Goal: Use online tool/utility: Utilize a website feature to perform a specific function

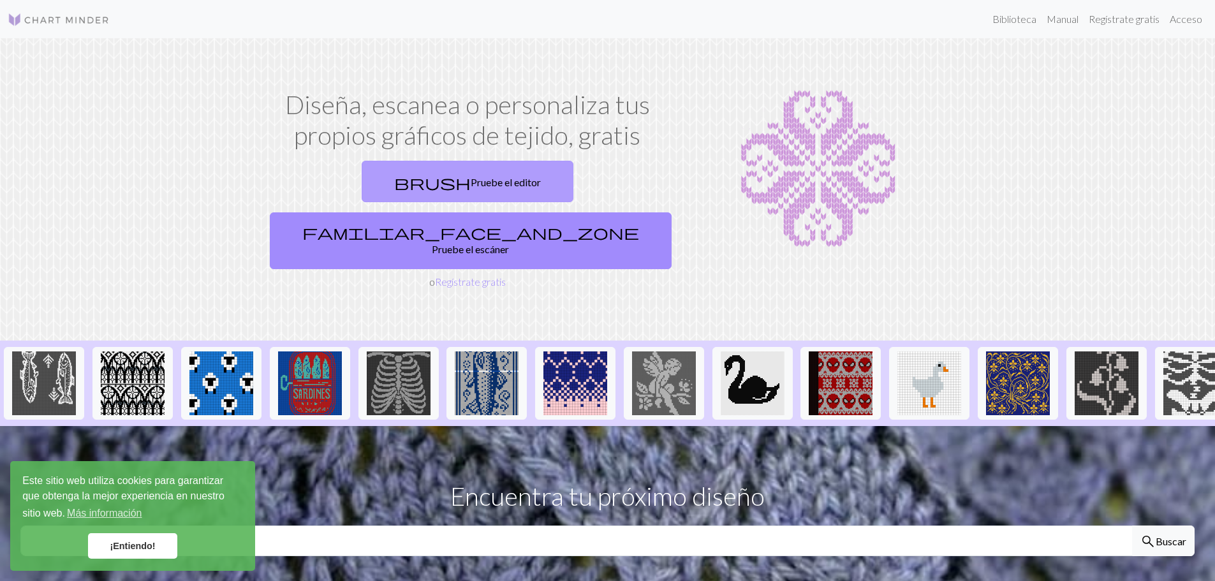
click at [384, 189] on link "brush Pruebe el editor" at bounding box center [468, 181] width 212 height 41
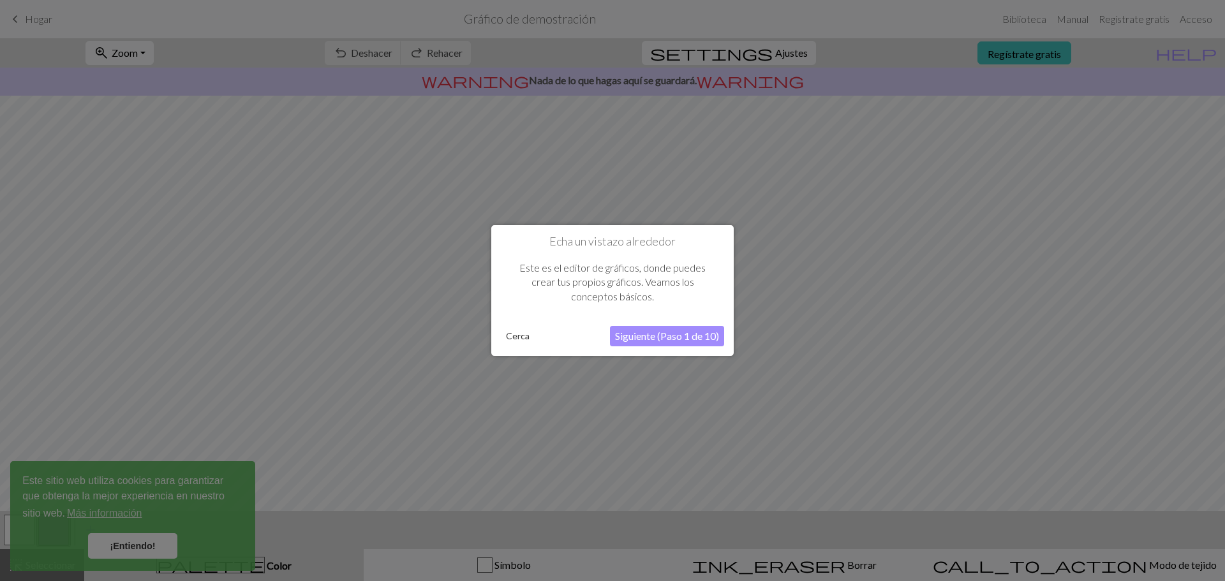
click at [522, 334] on font "Cerca" at bounding box center [518, 335] width 24 height 11
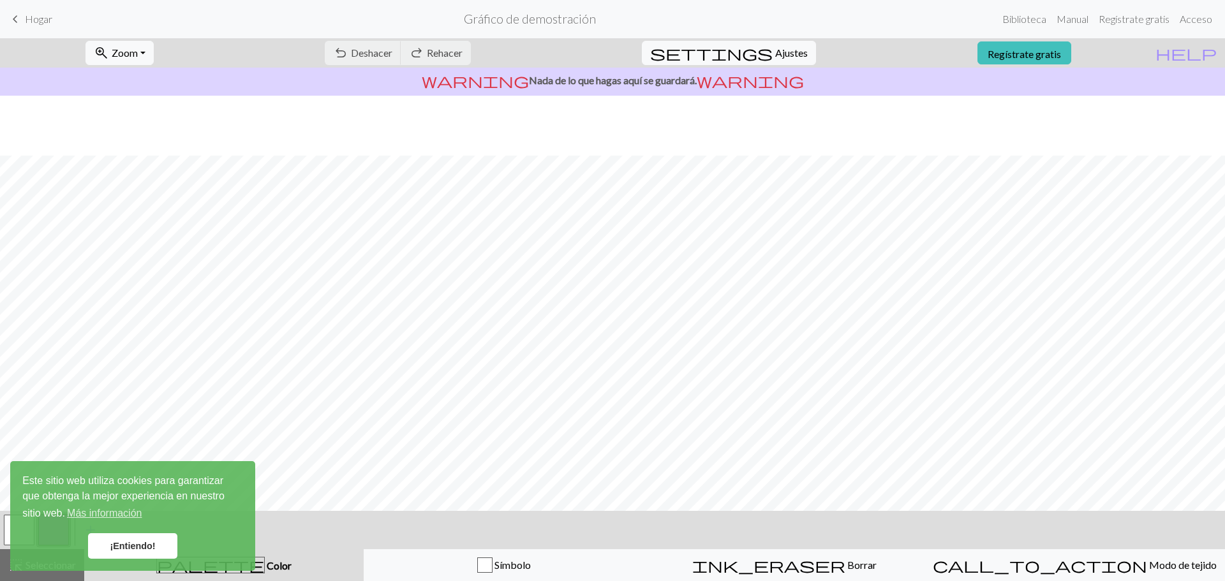
scroll to position [60, 0]
click at [138, 546] on font "¡Entiendo!" at bounding box center [132, 546] width 45 height 10
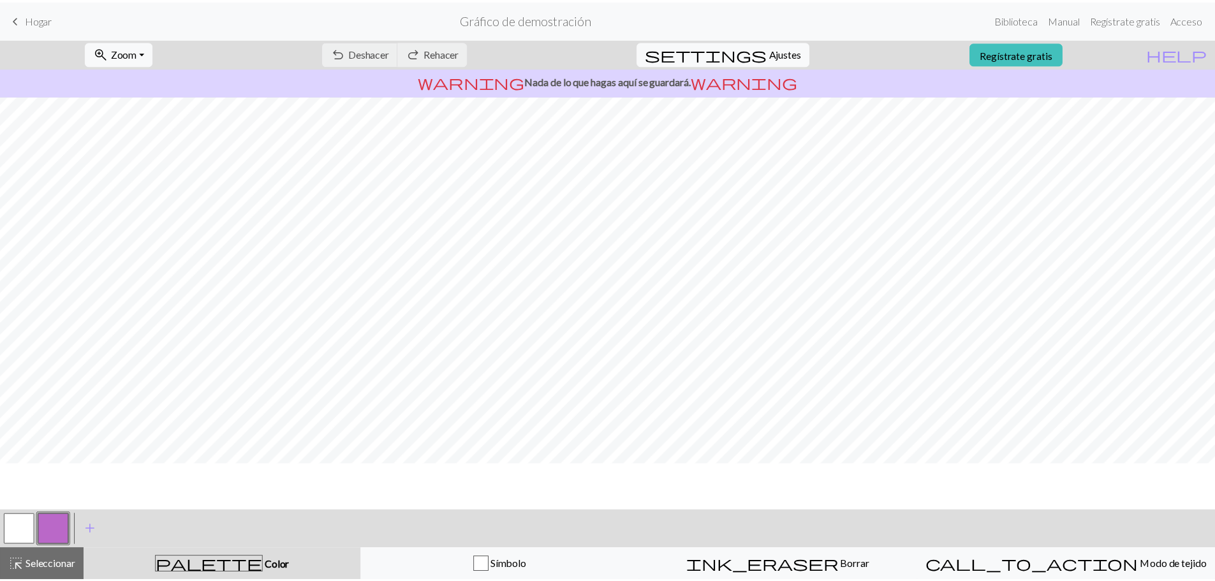
scroll to position [0, 0]
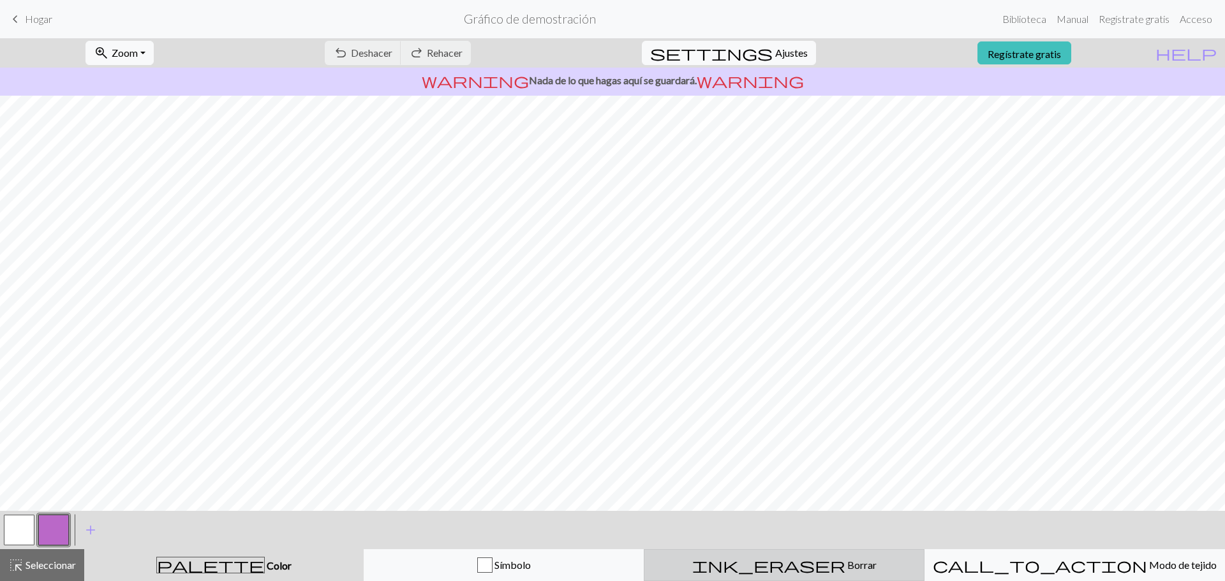
click at [863, 568] on div "ink_eraser Borrar Borrar" at bounding box center [784, 564] width 264 height 15
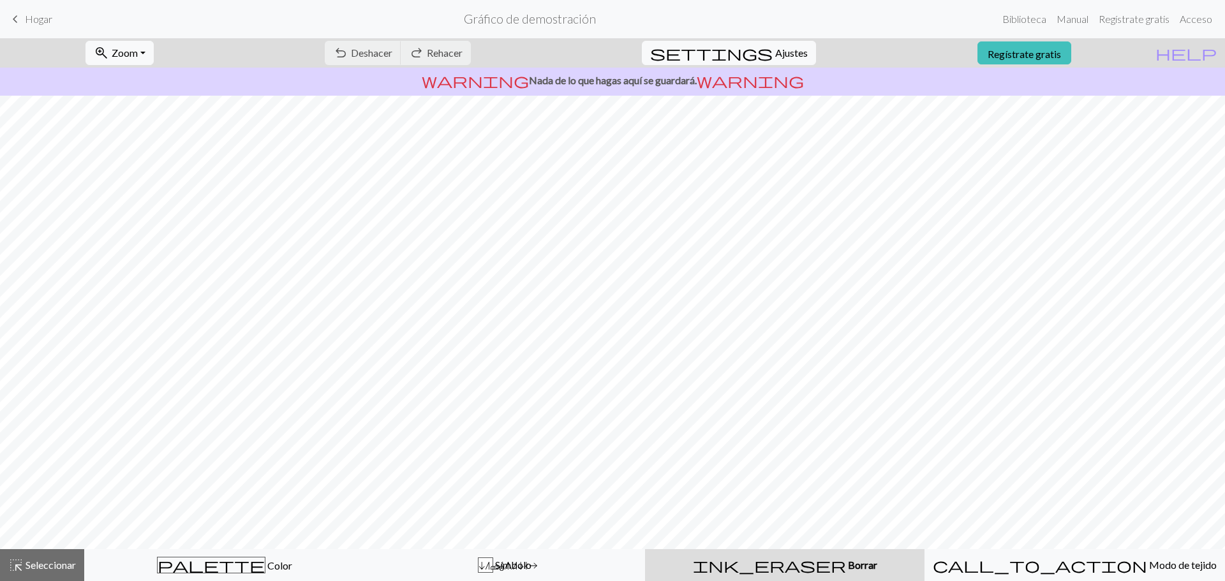
click at [880, 566] on div "ink_eraser Borrar Borrar" at bounding box center [785, 564] width 264 height 15
click at [874, 563] on div "ink_eraser Borrar Borrar" at bounding box center [785, 564] width 264 height 15
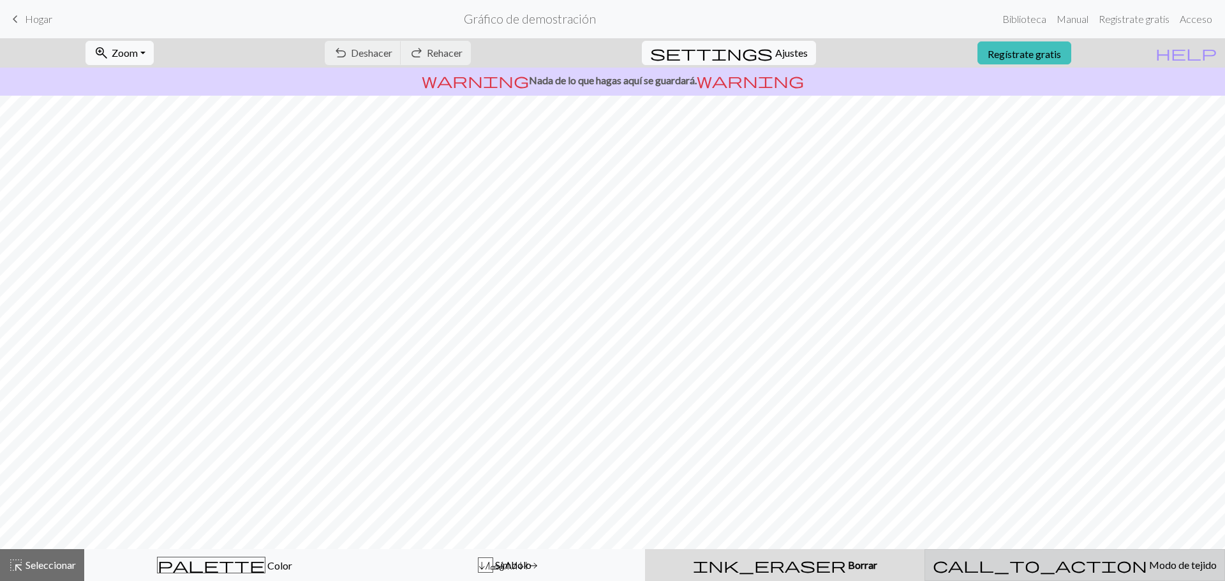
click at [1149, 563] on font "Modo de tejido" at bounding box center [1183, 565] width 68 height 12
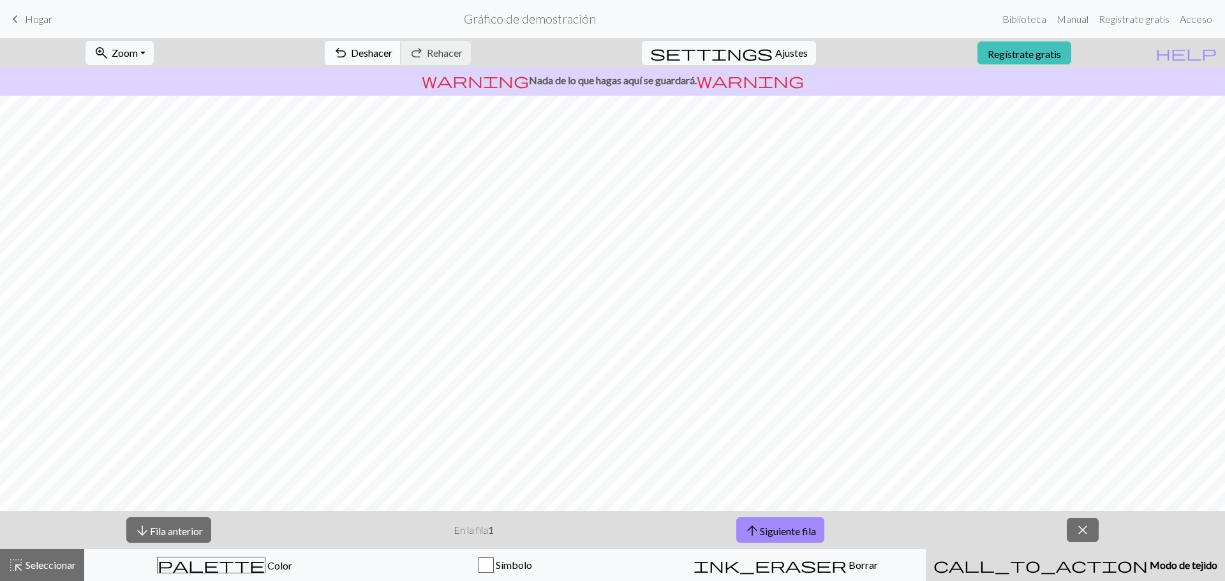
click at [401, 52] on button "undo Deshacer Deshacer" at bounding box center [363, 53] width 77 height 24
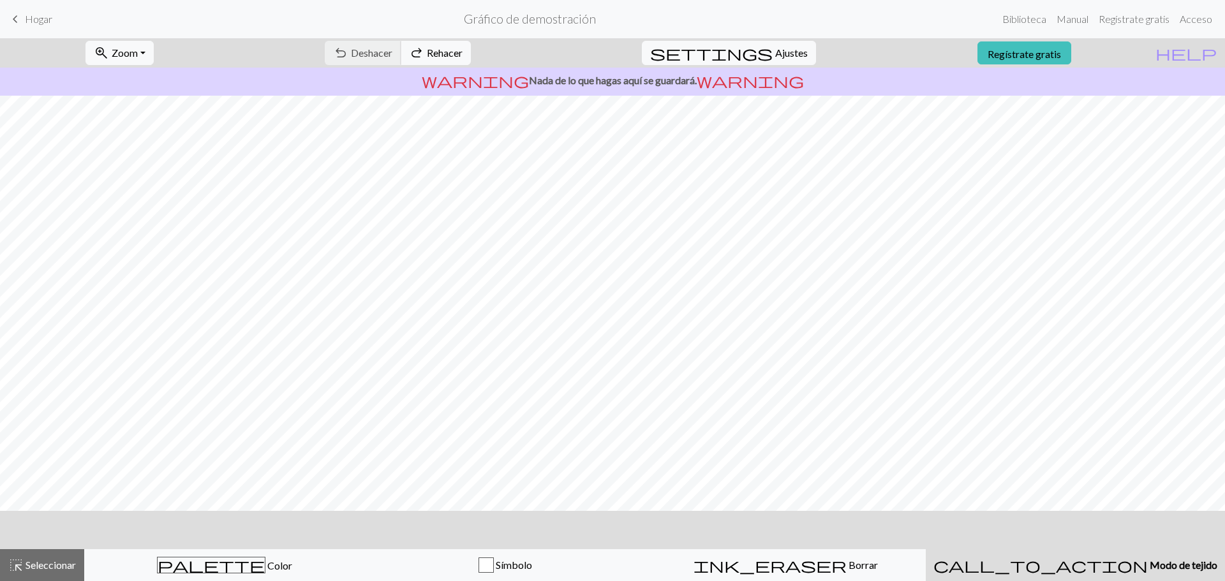
click at [406, 52] on div "undo Deshacer Deshacer redo Rehacer Rehacer" at bounding box center [397, 52] width 165 height 29
drag, startPoint x: 424, startPoint y: 52, endPoint x: 455, endPoint y: 51, distance: 31.9
click at [425, 52] on div "undo Deshacer Deshacer redo Rehacer Rehacer" at bounding box center [397, 52] width 165 height 29
click at [462, 51] on font "Rehacer" at bounding box center [445, 53] width 36 height 12
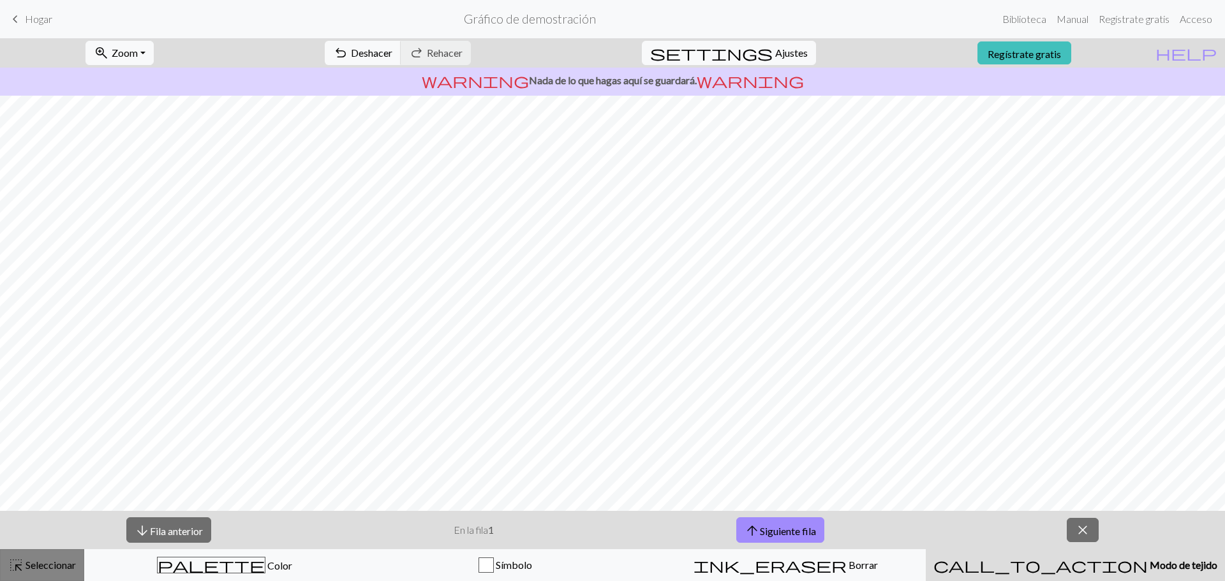
click at [48, 557] on div "highlight_alt Seleccionar Seleccionar" at bounding box center [42, 564] width 68 height 15
click at [56, 563] on font "Seleccionar" at bounding box center [51, 565] width 50 height 12
click at [57, 563] on font "Seleccionar" at bounding box center [51, 565] width 50 height 12
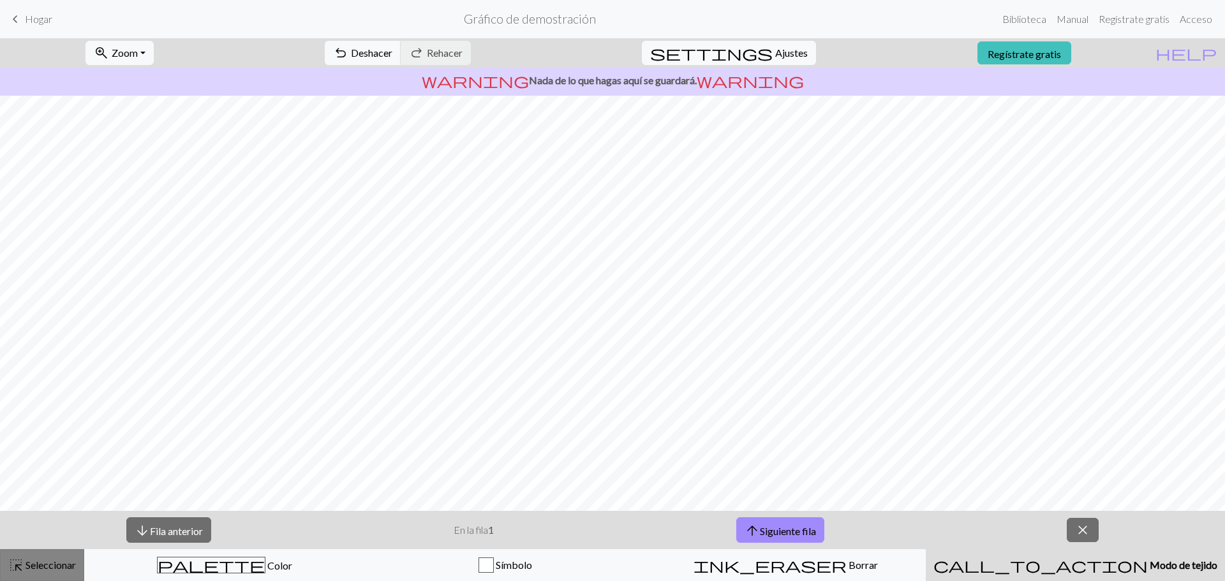
click at [57, 563] on font "Seleccionar" at bounding box center [51, 565] width 50 height 12
click at [155, 527] on font "Fila anterior" at bounding box center [176, 530] width 53 height 12
click at [28, 557] on div "highlight_alt Seleccionar Seleccionar" at bounding box center [42, 564] width 68 height 15
click at [18, 27] on span "keyboard_arrow_left" at bounding box center [15, 19] width 15 height 18
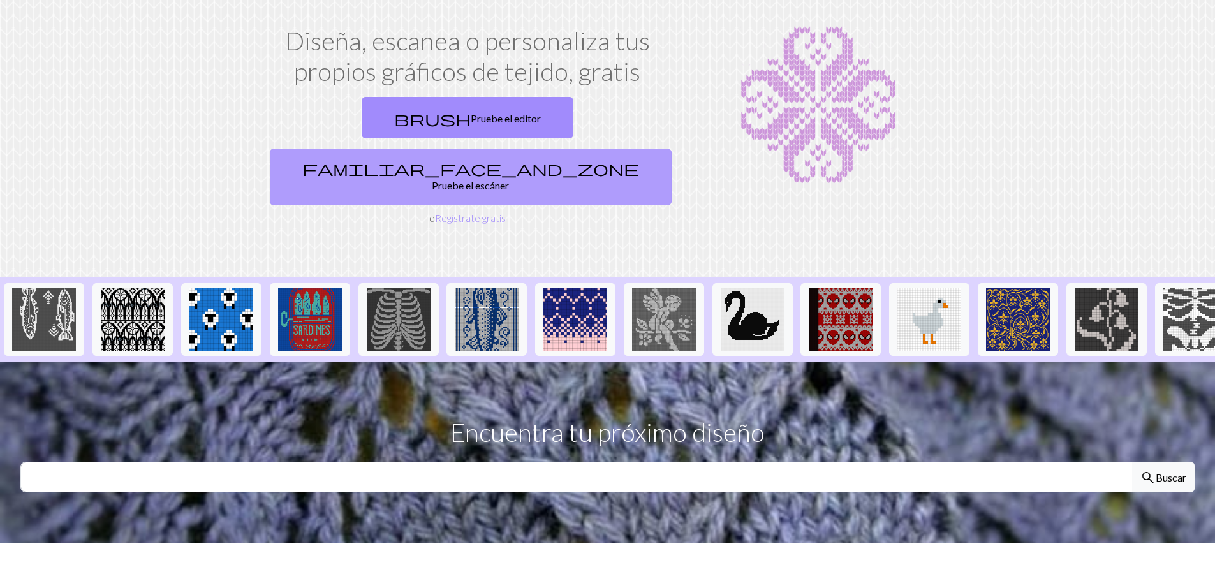
click at [509, 179] on font "Pruebe el escáner" at bounding box center [470, 185] width 77 height 12
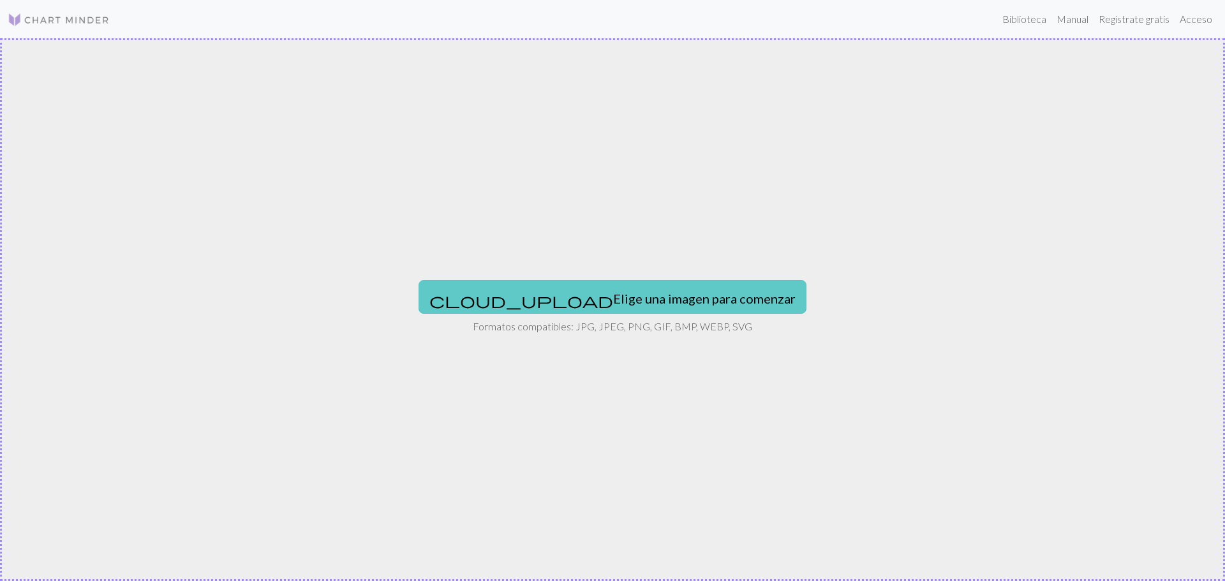
click at [613, 300] on font "Elige una imagen para comenzar" at bounding box center [704, 298] width 182 height 15
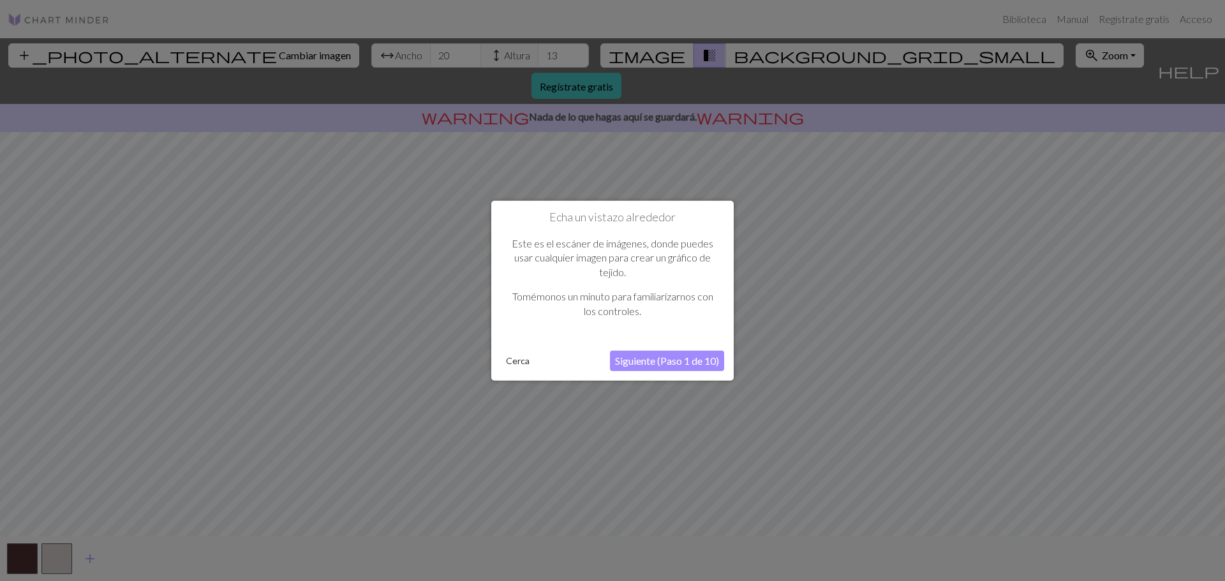
click at [633, 353] on button "Siguiente (Paso 1 de 10)" at bounding box center [667, 361] width 114 height 20
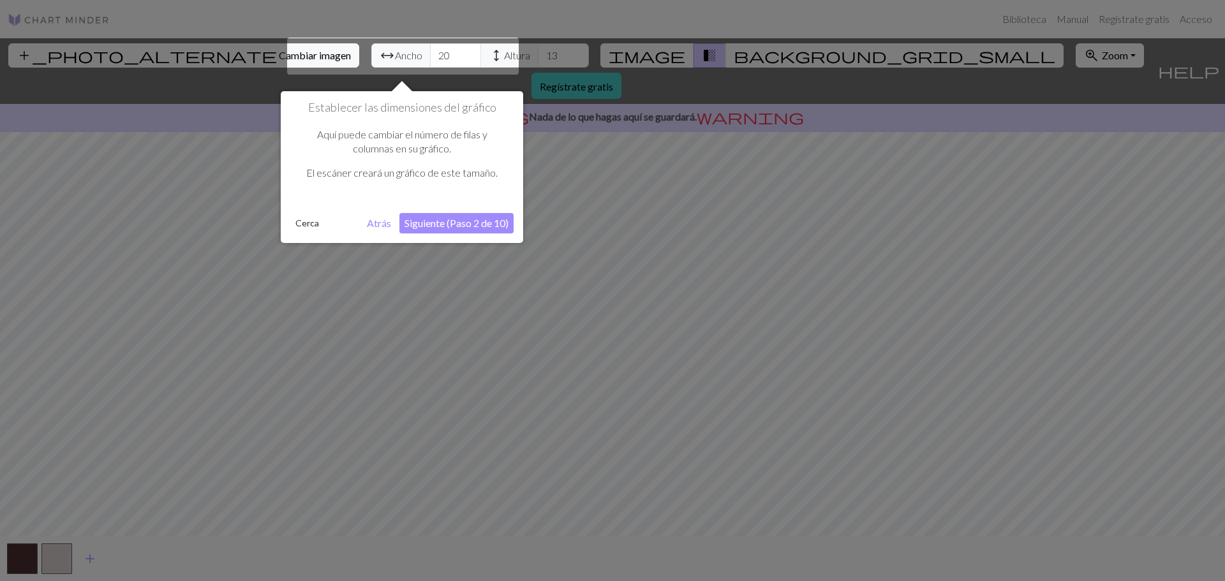
click at [466, 223] on font "Siguiente (Paso 2 de 10)" at bounding box center [456, 223] width 104 height 12
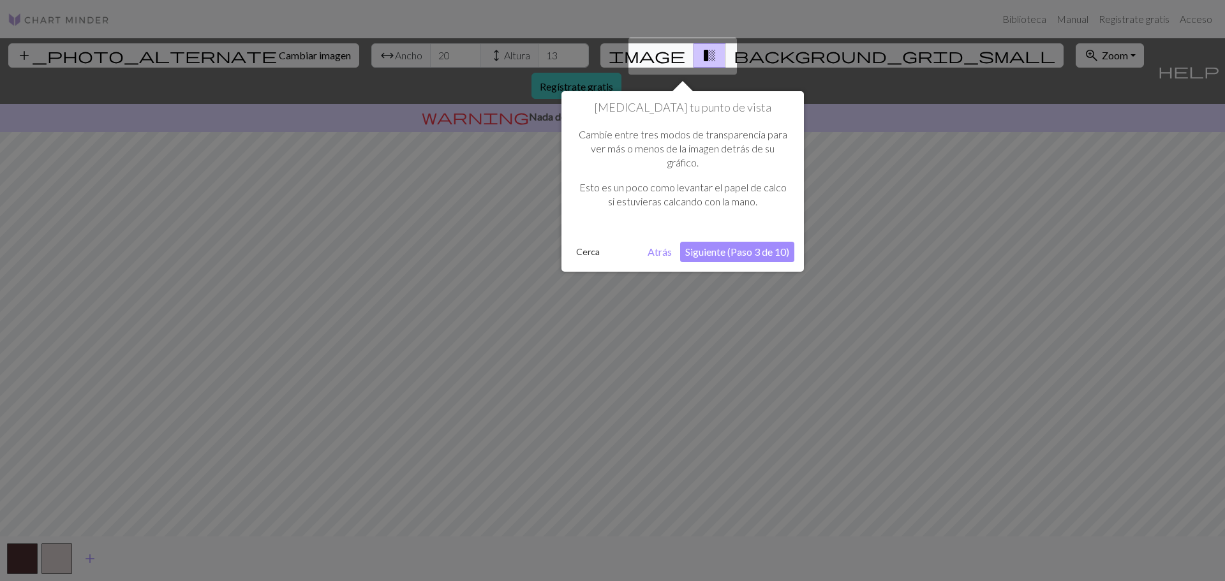
click at [739, 259] on button "Siguiente (Paso 3 de 10)" at bounding box center [737, 252] width 114 height 20
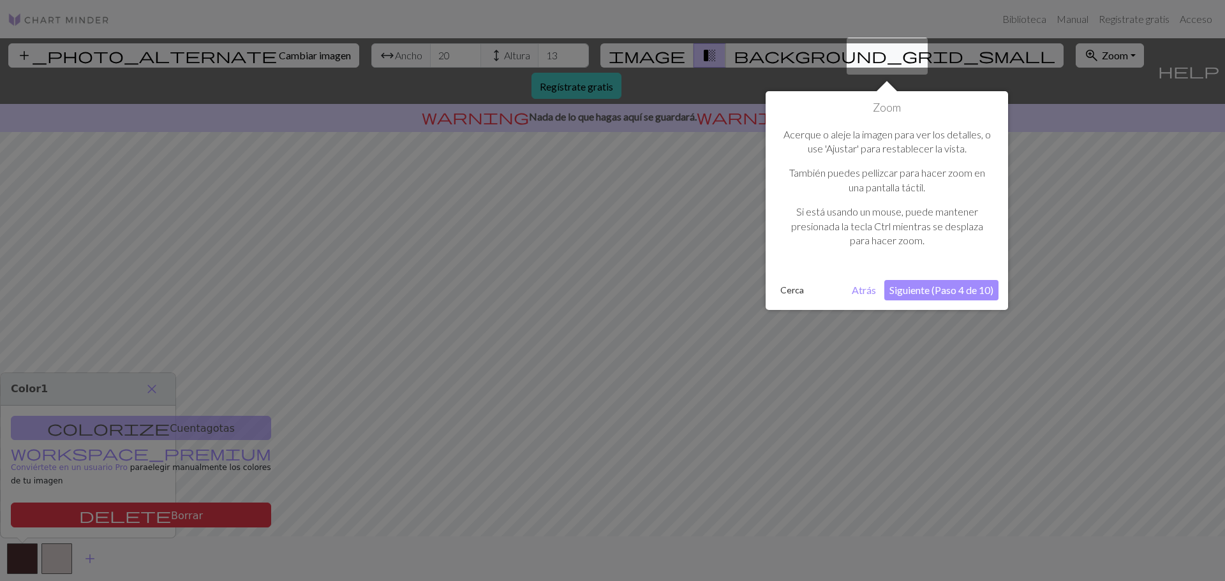
click at [957, 292] on font "Siguiente (Paso 4 de 10)" at bounding box center [941, 290] width 104 height 12
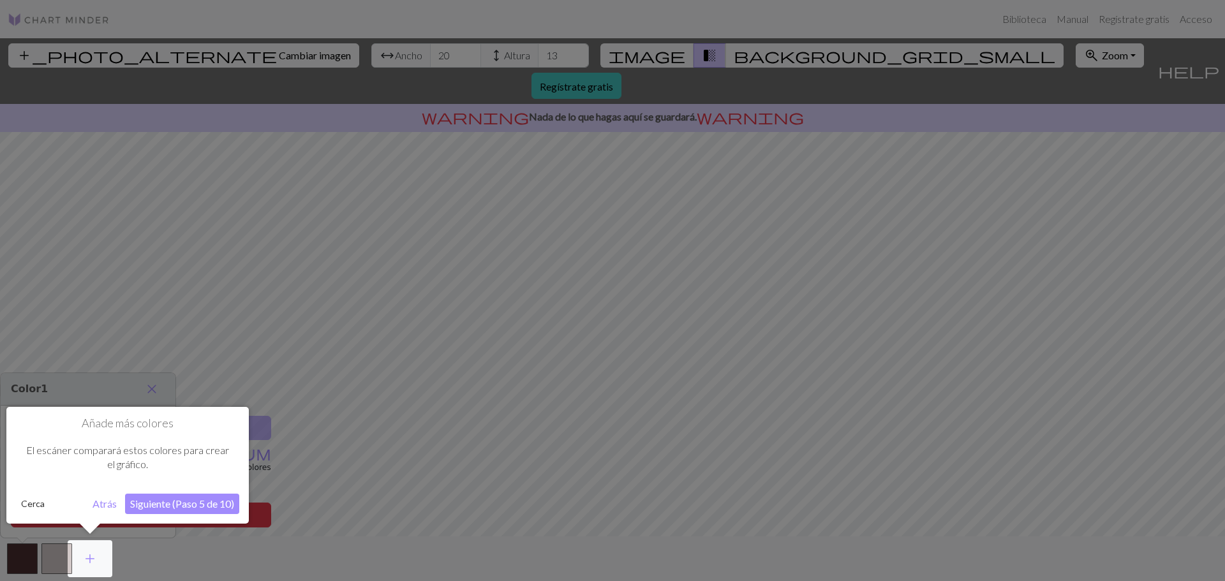
click at [186, 505] on font "Siguiente (Paso 5 de 10)" at bounding box center [182, 504] width 104 height 12
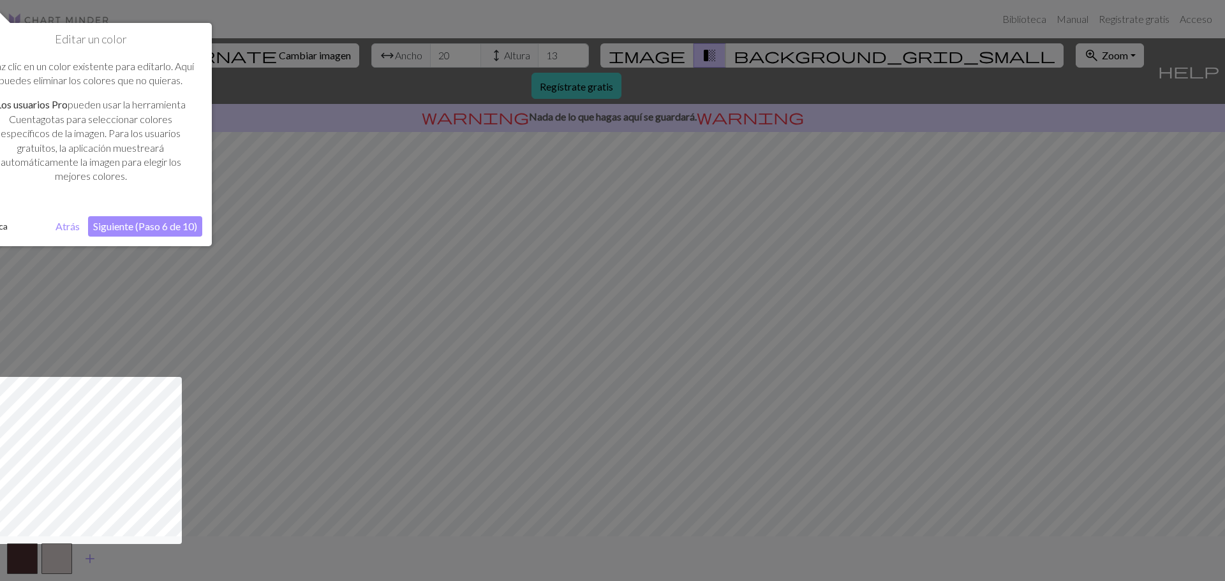
click at [156, 228] on font "Siguiente (Paso 6 de 10)" at bounding box center [145, 226] width 104 height 12
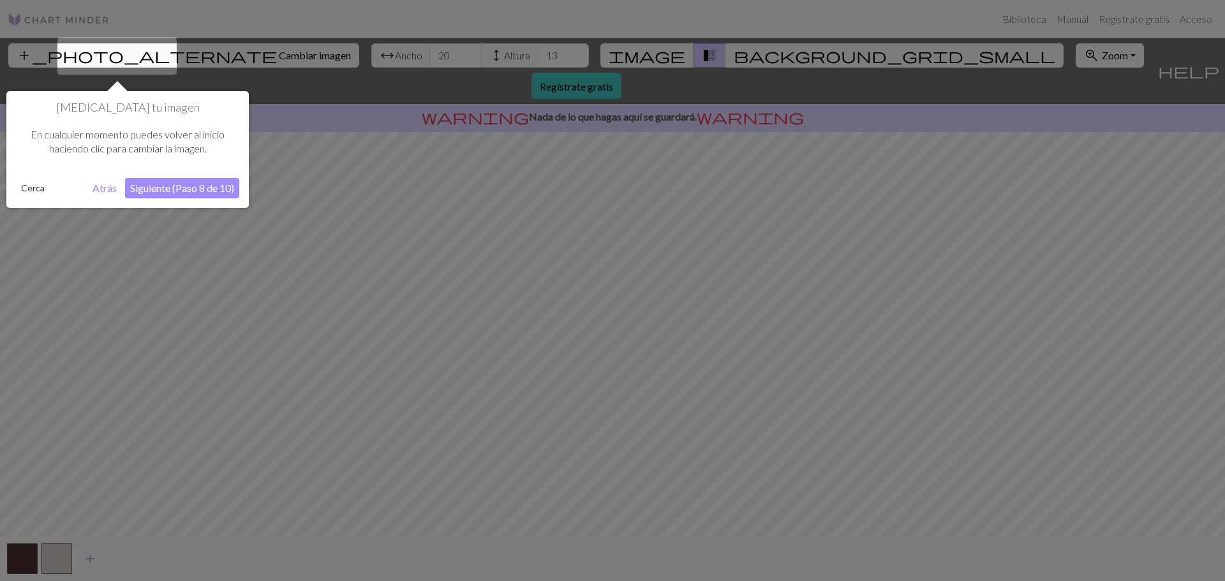
click at [177, 188] on font "Siguiente (Paso 8 de 10)" at bounding box center [182, 188] width 104 height 12
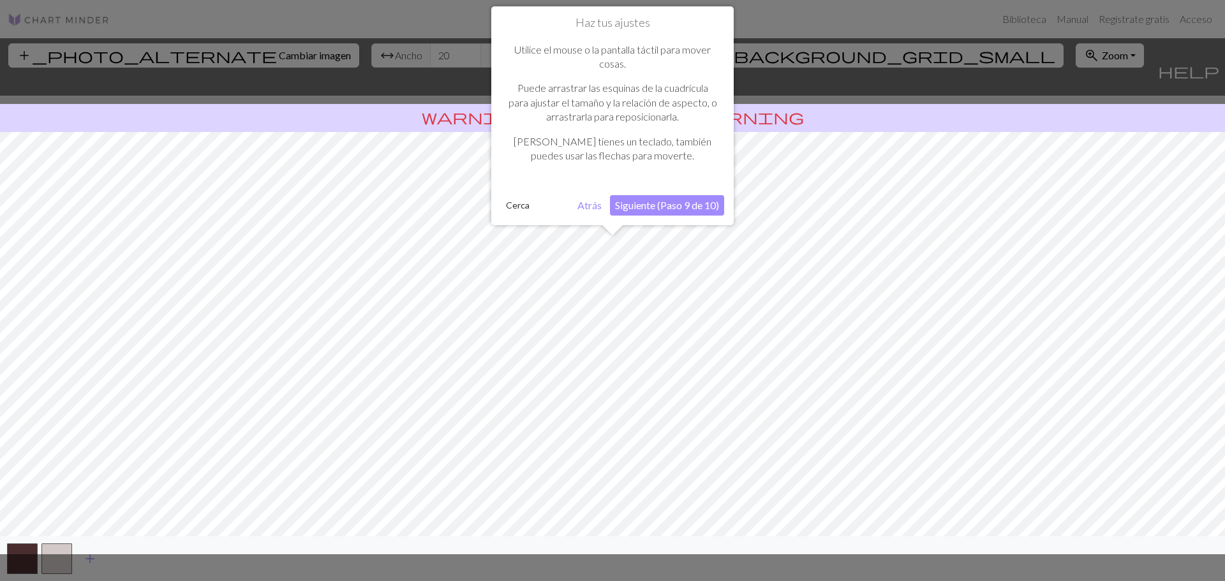
click at [643, 201] on font "Siguiente (Paso 9 de 10)" at bounding box center [667, 205] width 104 height 12
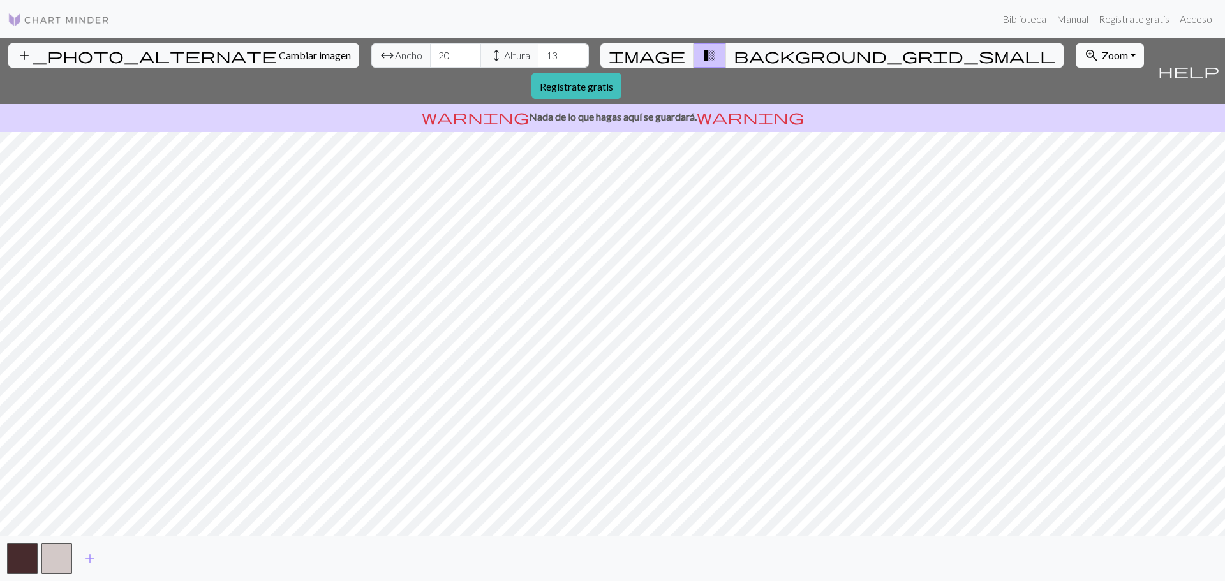
drag, startPoint x: 889, startPoint y: 48, endPoint x: 878, endPoint y: 58, distance: 14.9
click at [1075, 48] on button "zoom_in Zoom Zoom" at bounding box center [1109, 55] width 68 height 24
click at [1086, 161] on font "50%" at bounding box center [1096, 155] width 20 height 12
click at [1102, 57] on font "Zoom" at bounding box center [1115, 55] width 26 height 12
click at [1075, 142] on div "Se adapta a todos Ancho de ajuste Altura de ajuste 50% 100% 150% 200%" at bounding box center [1126, 150] width 102 height 165
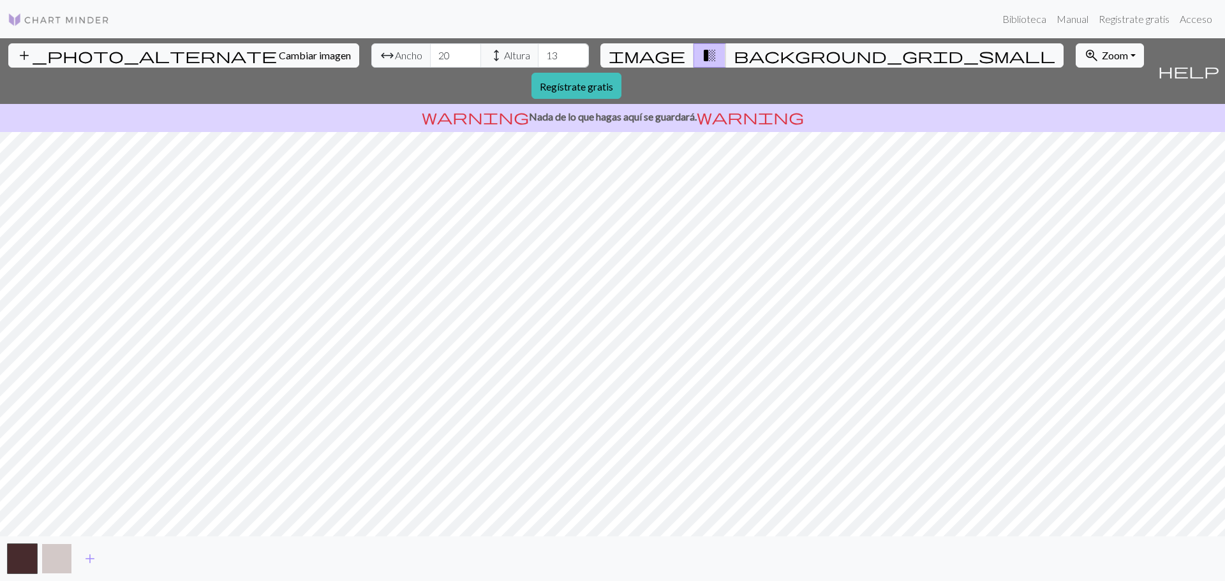
click at [61, 559] on button "button" at bounding box center [56, 558] width 31 height 31
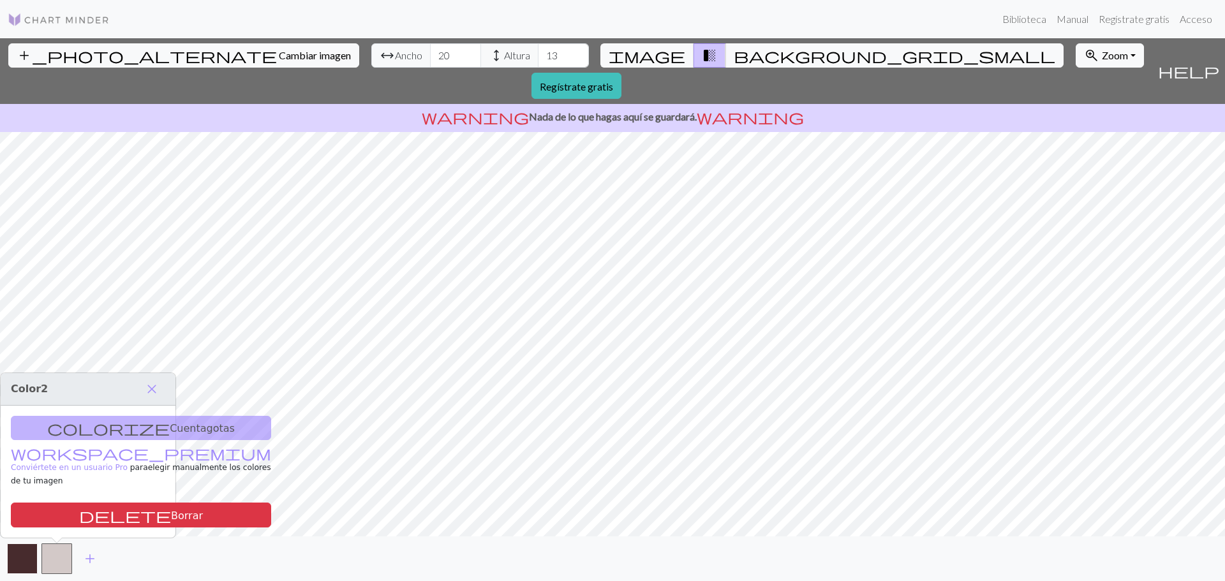
click at [21, 559] on button "button" at bounding box center [22, 558] width 31 height 31
click at [156, 392] on span "close" at bounding box center [151, 389] width 15 height 18
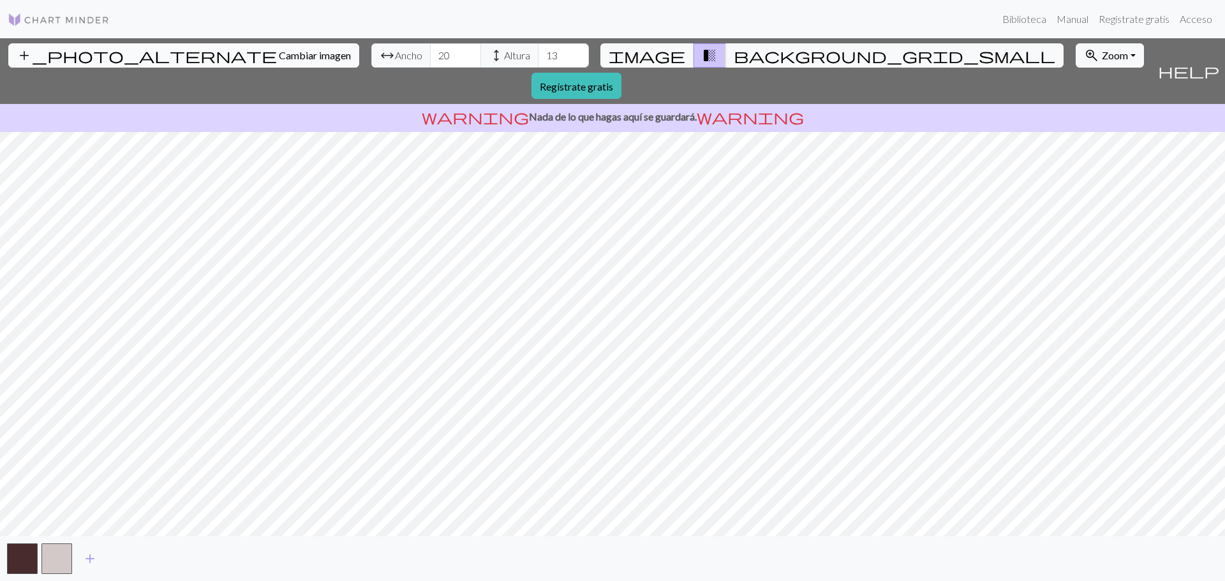
click at [279, 55] on font "Cambiar imagen" at bounding box center [315, 55] width 72 height 12
click at [652, 54] on span "image" at bounding box center [647, 56] width 77 height 18
click at [651, 55] on span "image" at bounding box center [647, 56] width 77 height 18
click at [504, 59] on font "Altura" at bounding box center [517, 55] width 26 height 12
drag, startPoint x: 457, startPoint y: 54, endPoint x: 511, endPoint y: 76, distance: 58.0
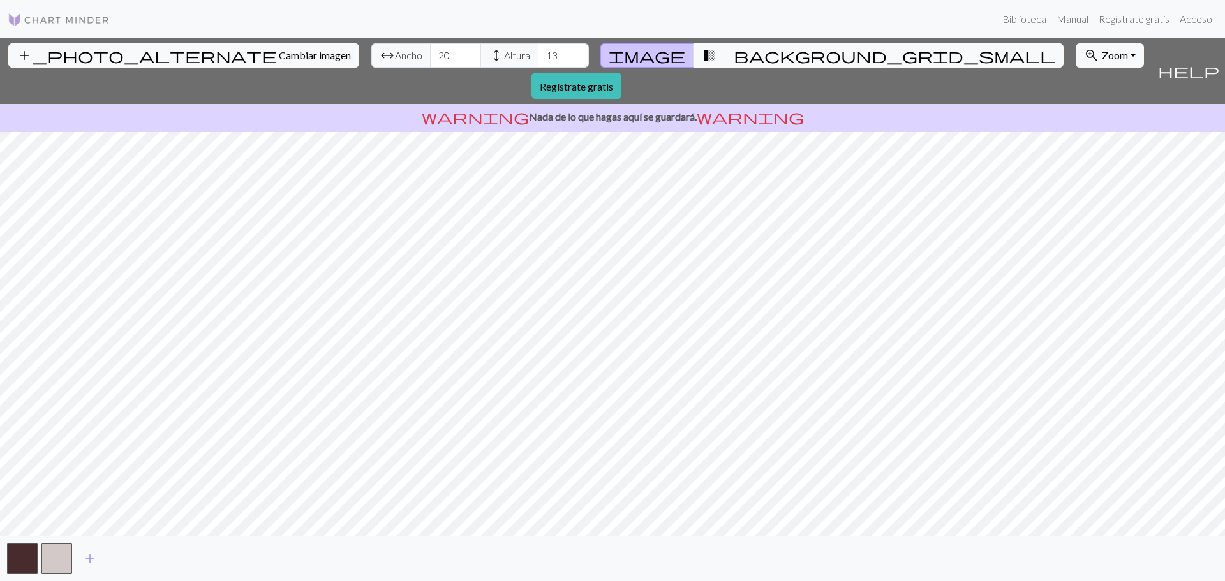
click at [478, 60] on div "arrow_range Ancho 20 height Altura 13" at bounding box center [480, 55] width 218 height 24
